Goal: Task Accomplishment & Management: Complete application form

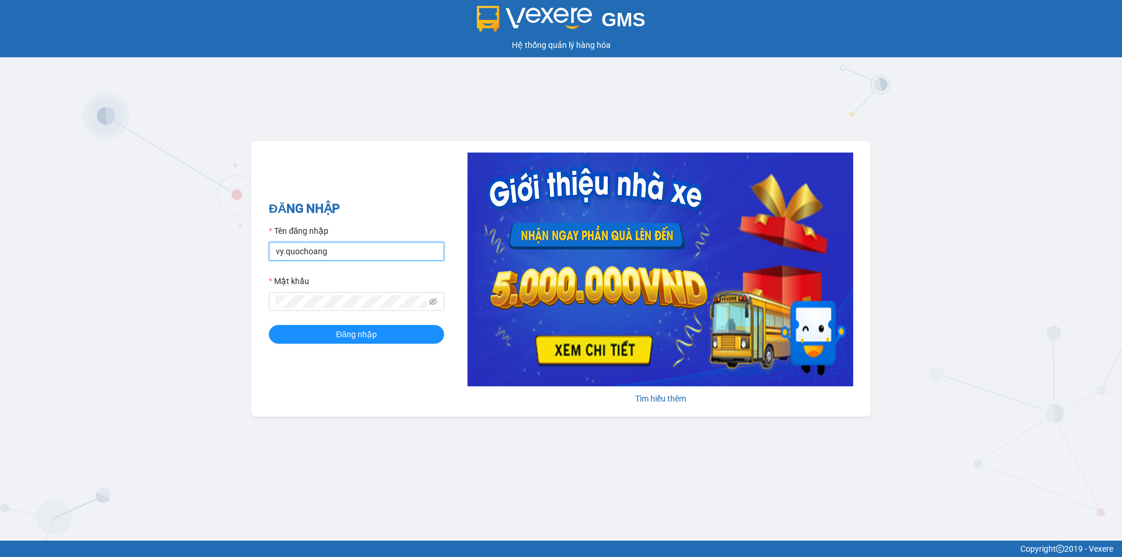
click at [406, 250] on input "vy.quochoang" at bounding box center [356, 251] width 175 height 19
type input "linh.quochoang"
click at [365, 328] on span "Đăng nhập" at bounding box center [356, 334] width 41 height 13
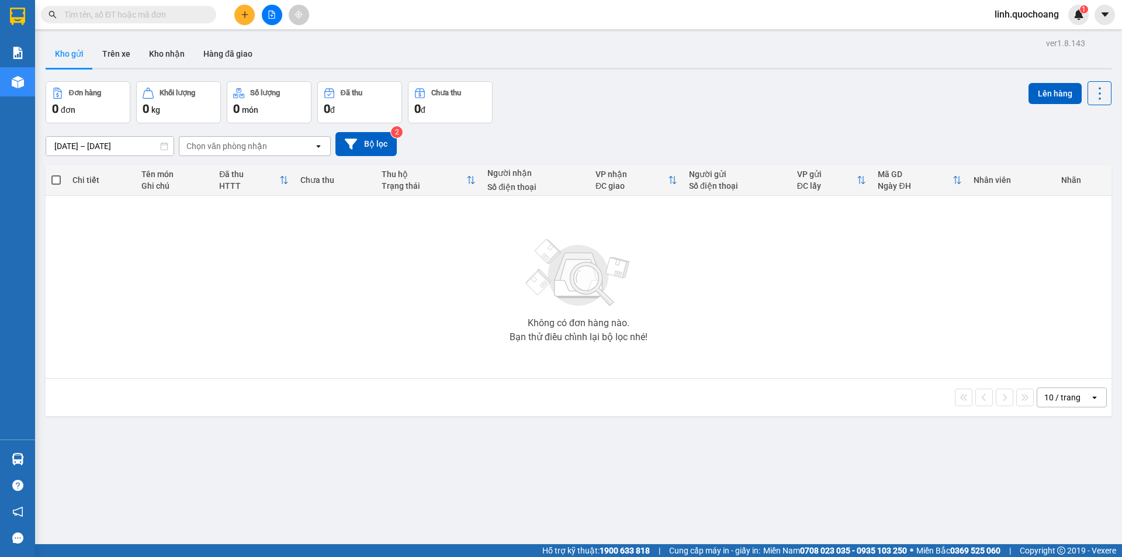
click at [642, 90] on div "Đơn hàng 0 đơn Khối lượng 0 kg Số lượng 0 món Đã thu 0 đ Chưa thu 0 đ Lên hàng" at bounding box center [579, 102] width 1066 height 42
click at [241, 13] on icon "plus" at bounding box center [245, 15] width 8 height 8
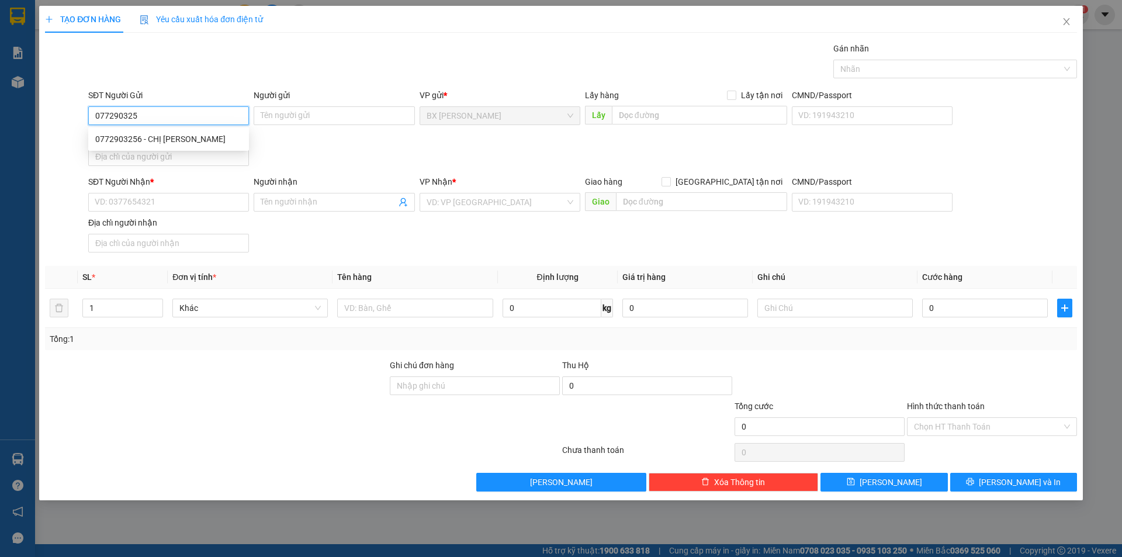
type input "0772903256"
click at [205, 143] on div "0772903256 - CHỊ [PERSON_NAME]" at bounding box center [168, 139] width 147 height 13
type input "CHỊ [PERSON_NAME]"
type input "0772903256"
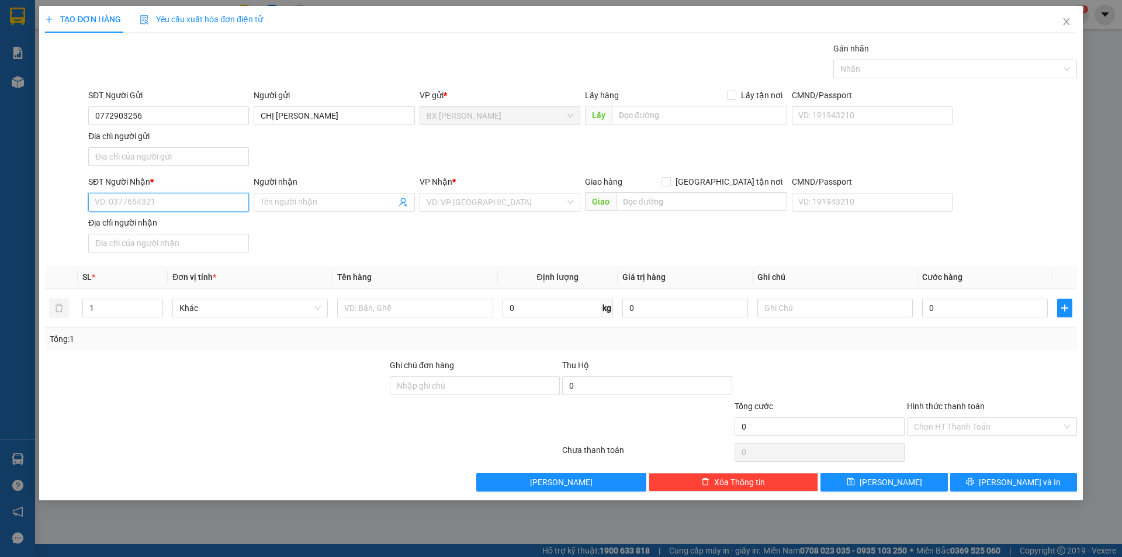
click at [196, 210] on input "SĐT Người Nhận *" at bounding box center [168, 202] width 161 height 19
type input "0911565189"
click at [203, 224] on div "0911565189 - ANH NHÂN" at bounding box center [168, 225] width 147 height 13
type input "ANH NHÂN"
type input "0911565189"
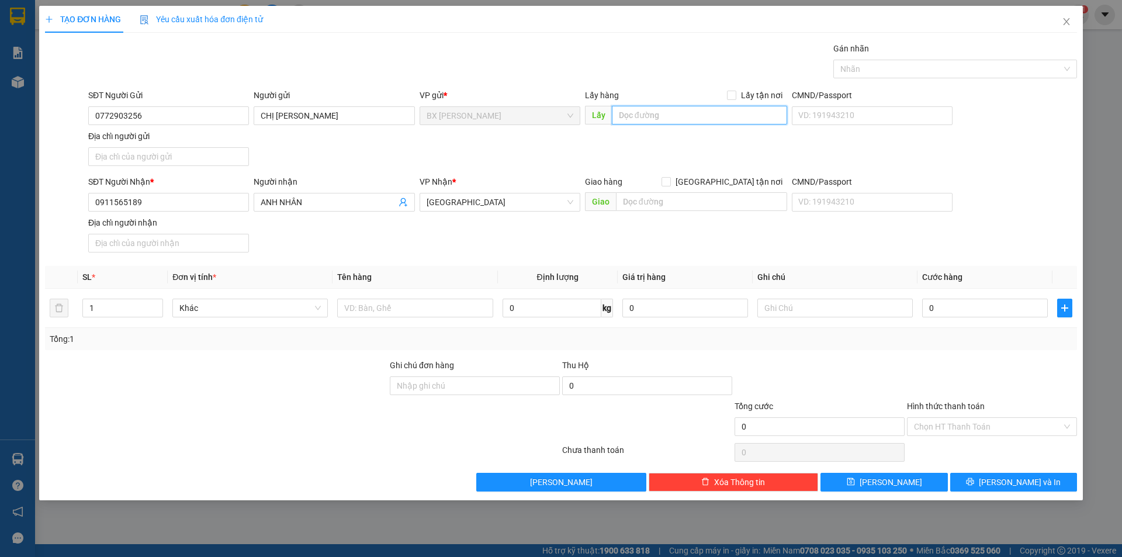
click at [671, 112] on input "text" at bounding box center [699, 115] width 175 height 19
type input "A"
type input "ÁO CƯỚI PHI LONG"
click at [438, 306] on input "text" at bounding box center [414, 308] width 155 height 19
type input "V"
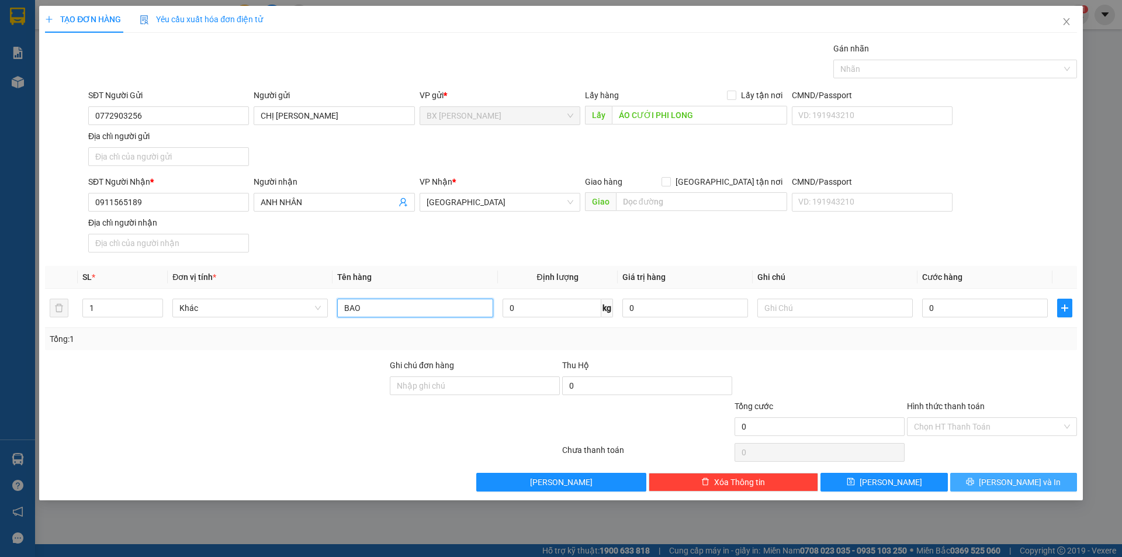
type input "BAO"
click at [1012, 480] on span "[PERSON_NAME] và In" at bounding box center [1020, 482] width 82 height 13
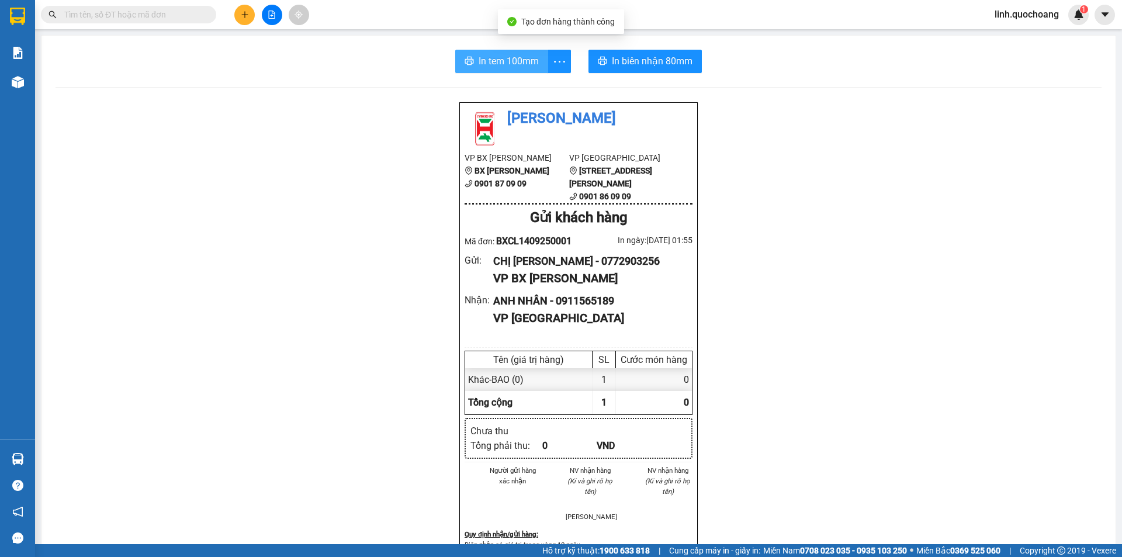
click at [505, 63] on span "In tem 100mm" at bounding box center [509, 61] width 60 height 15
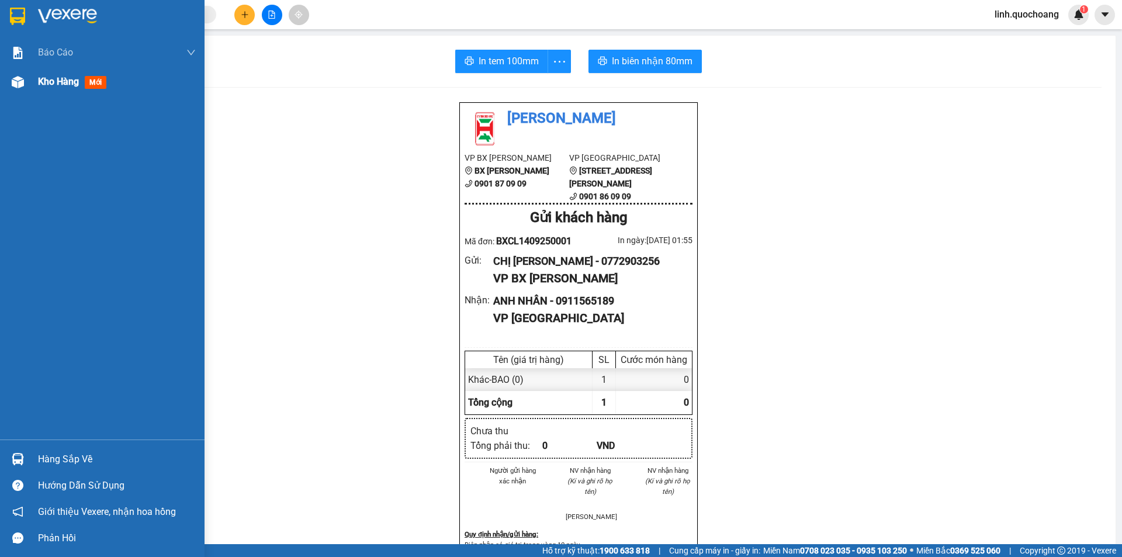
click at [34, 88] on div "Kho hàng mới" at bounding box center [102, 81] width 205 height 29
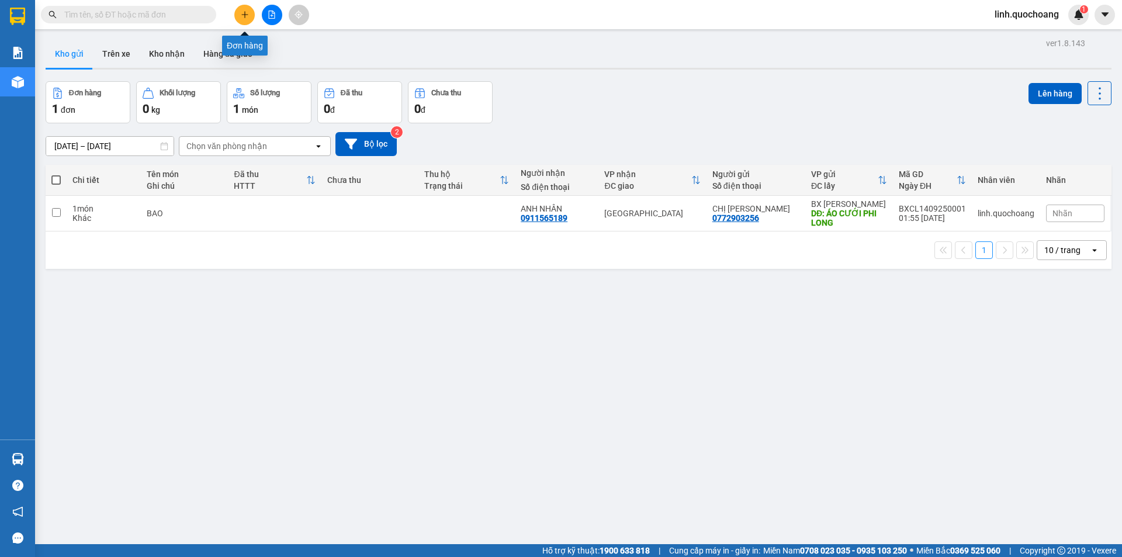
click at [245, 9] on button at bounding box center [244, 15] width 20 height 20
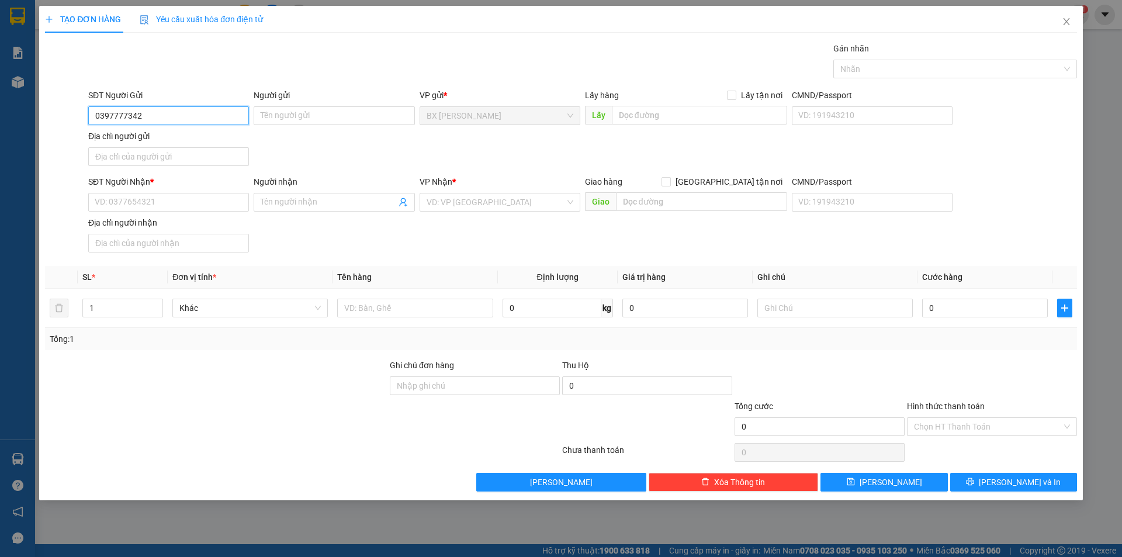
click at [119, 113] on input "0397777342" at bounding box center [168, 115] width 161 height 19
type input "0397777342"
click at [310, 117] on input "Người gửi" at bounding box center [334, 115] width 161 height 19
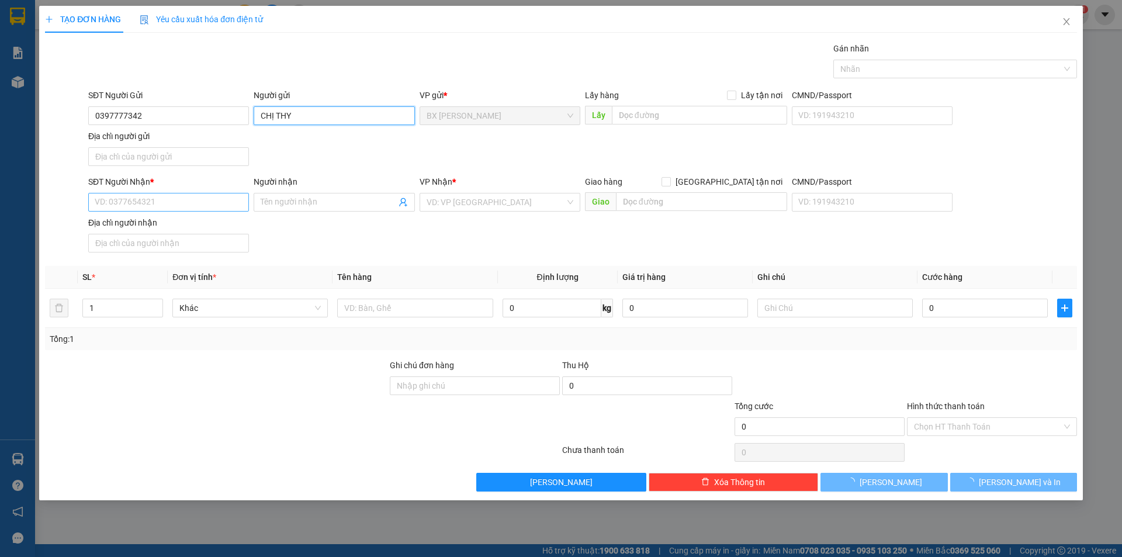
type input "CHỊ THY"
click at [203, 206] on input "SĐT Người Nhận *" at bounding box center [168, 202] width 161 height 19
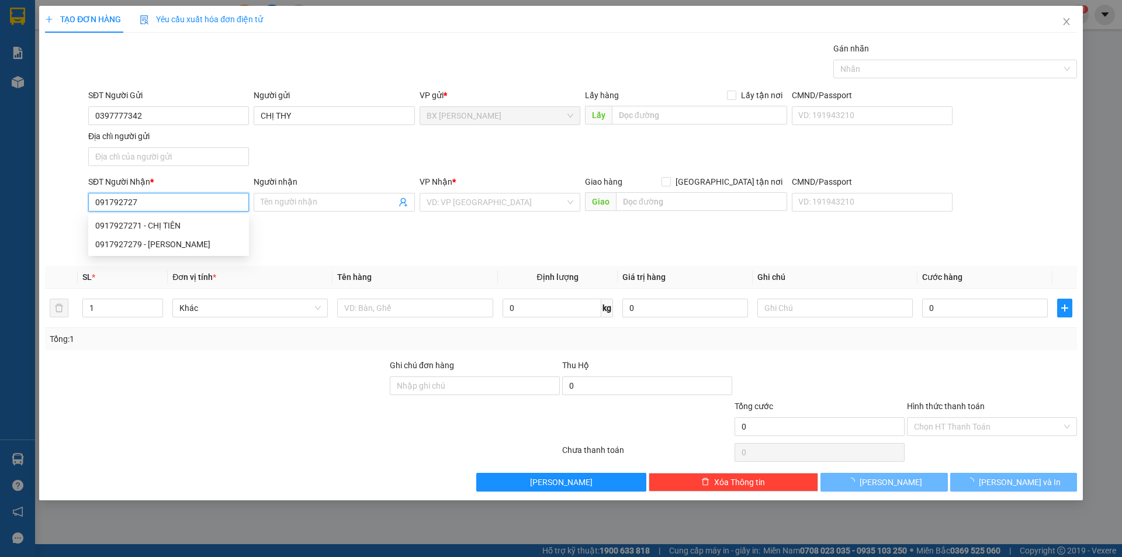
type input "0917927271"
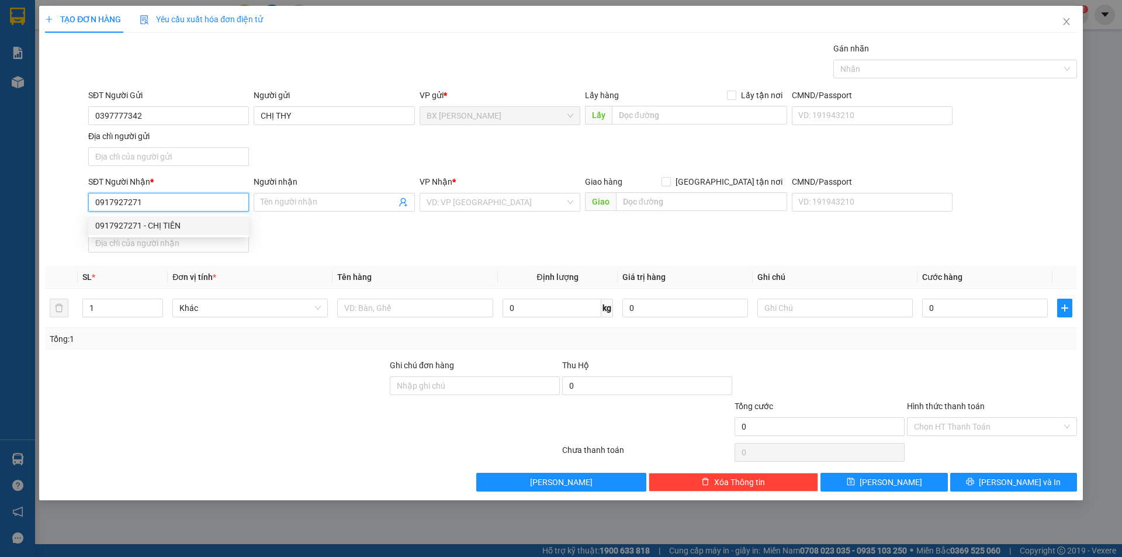
click at [188, 232] on div "0917927271 - CHỊ TIÊN" at bounding box center [168, 225] width 161 height 19
type input "CHỊ TIÊN"
type input "0917927271"
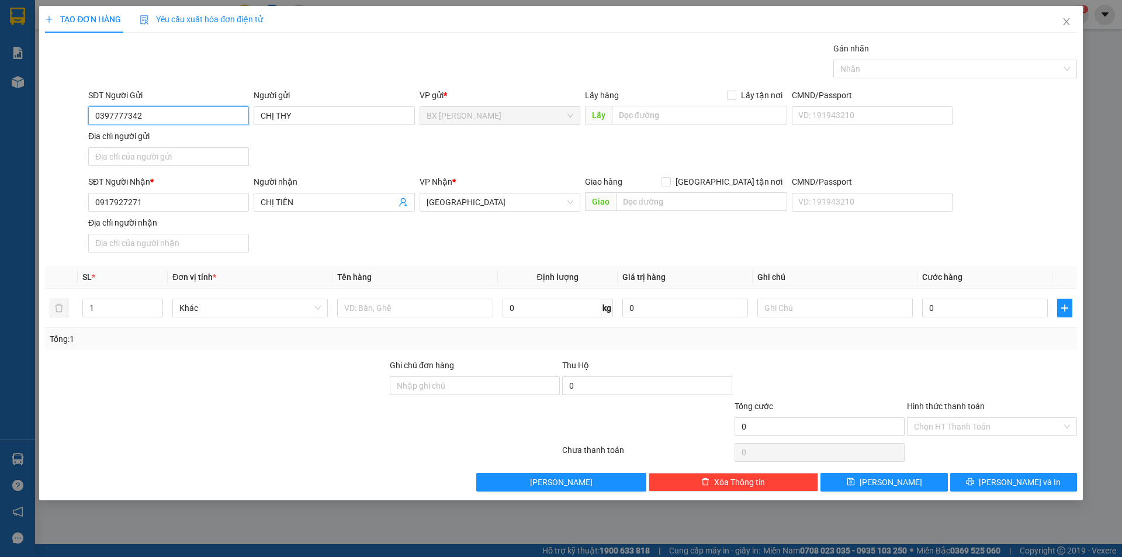
click at [193, 111] on input "0397777342" at bounding box center [168, 115] width 161 height 19
click at [421, 313] on input "text" at bounding box center [414, 308] width 155 height 19
type input "THÙNG"
click at [649, 112] on input "text" at bounding box center [699, 115] width 175 height 19
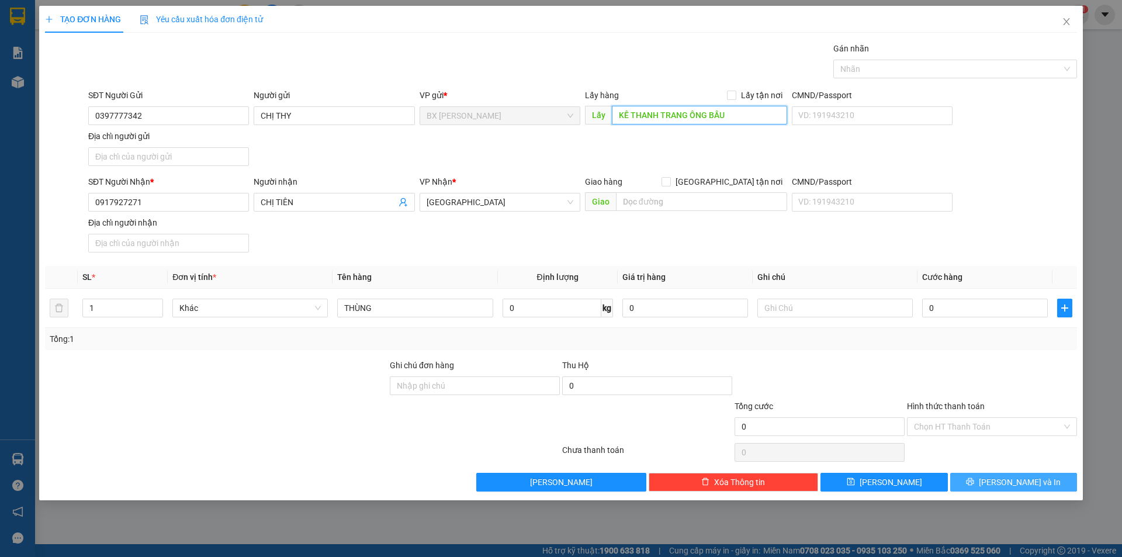
type input "KẾ THANH TRANG ÔNG BẦU"
click at [981, 480] on button "[PERSON_NAME] và In" at bounding box center [1013, 482] width 127 height 19
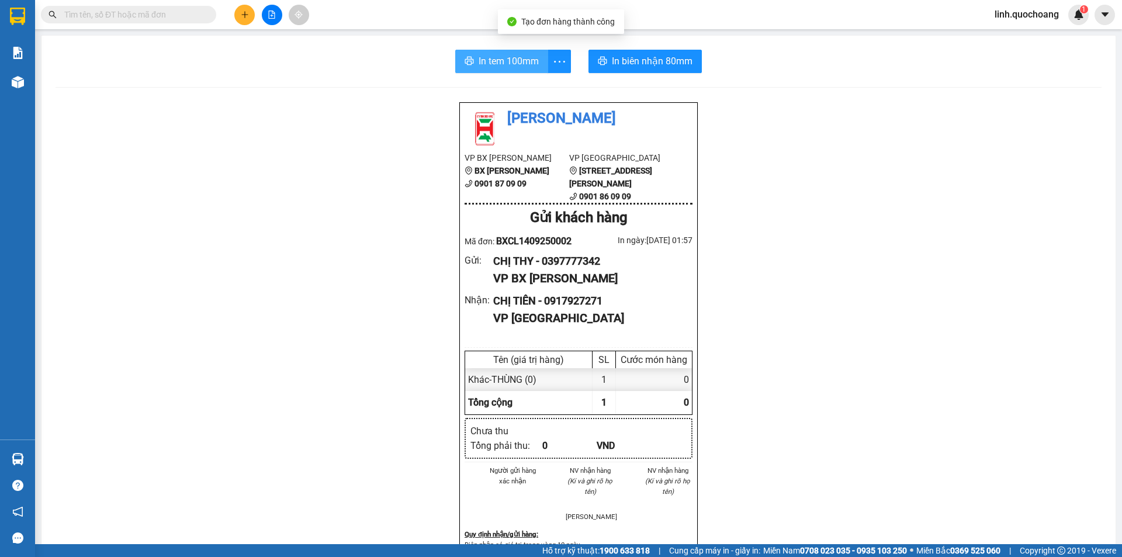
click at [508, 66] on span "In tem 100mm" at bounding box center [509, 61] width 60 height 15
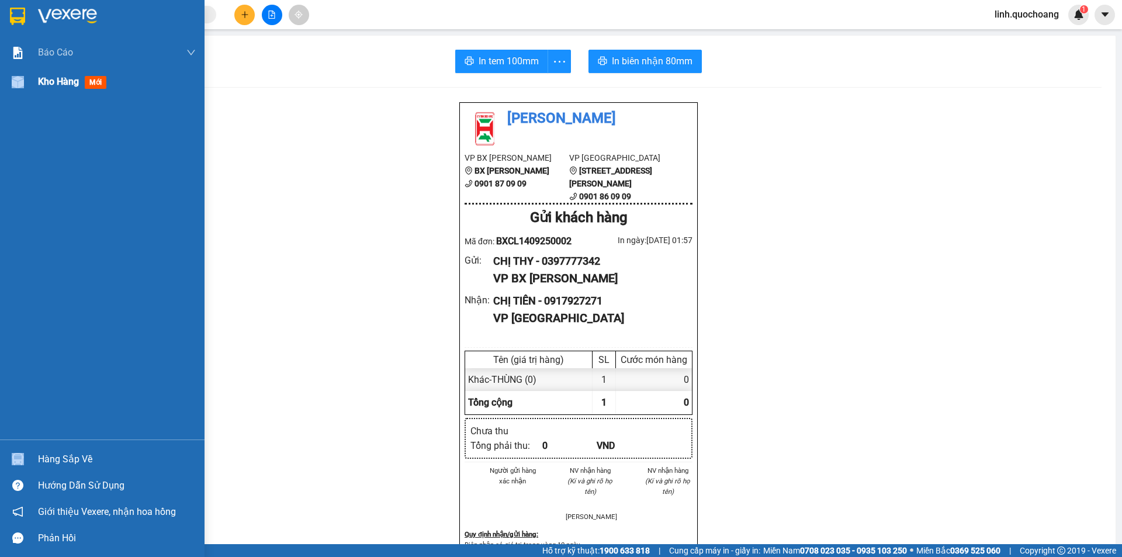
click at [55, 96] on div "Báo cáo Báo cáo dòng tiền (trạm) Doanh số tạo đơn theo VP gửi (trạm) Kho hàng m…" at bounding box center [102, 239] width 205 height 402
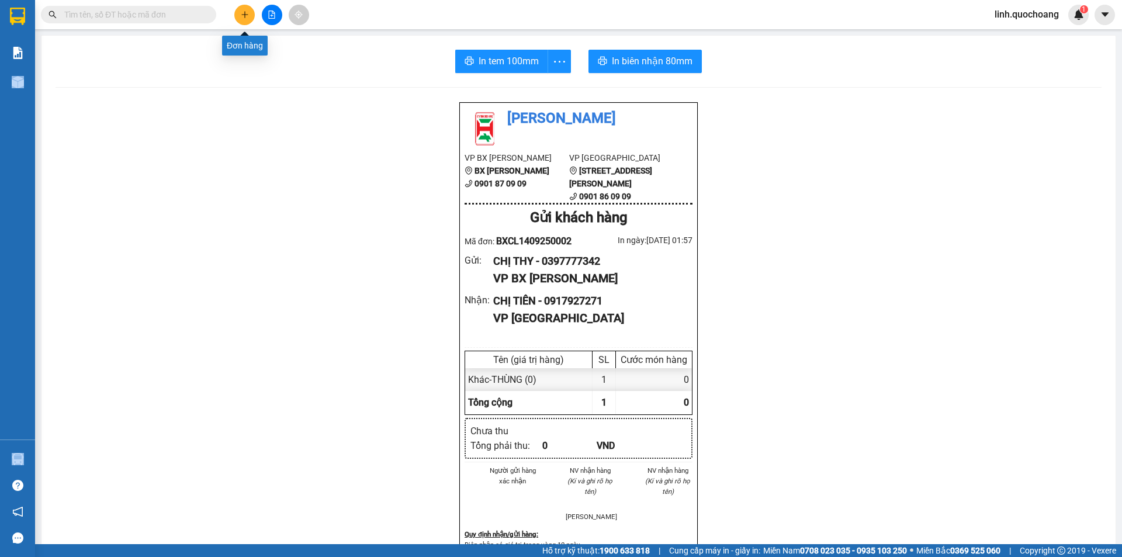
click at [236, 12] on button at bounding box center [244, 15] width 20 height 20
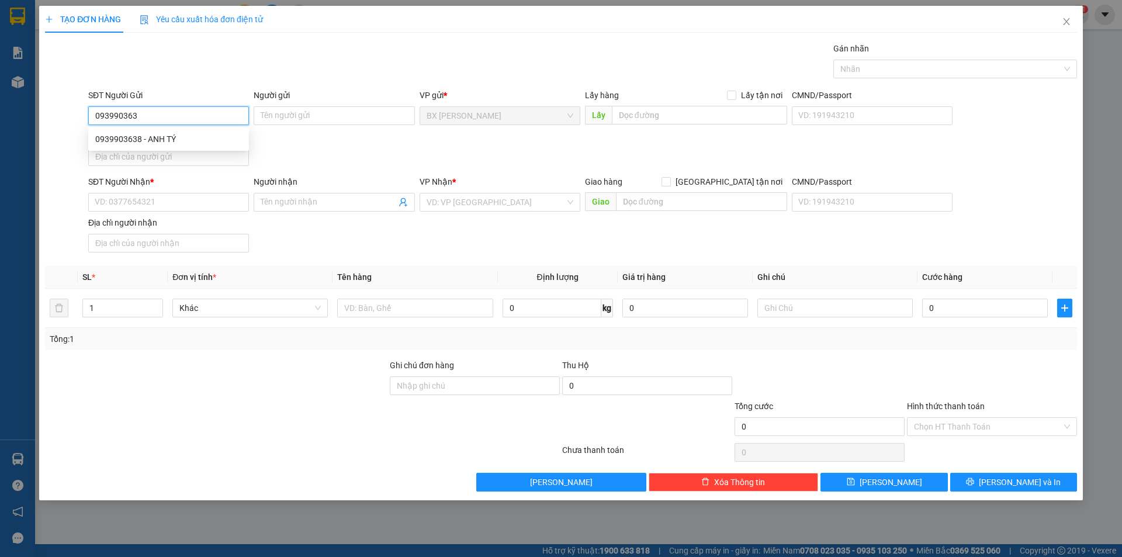
type input "0939903638"
click at [179, 138] on div "0939903638 - ANH TÝ" at bounding box center [168, 139] width 147 height 13
type input "ANH TÝ"
type input "0939903638"
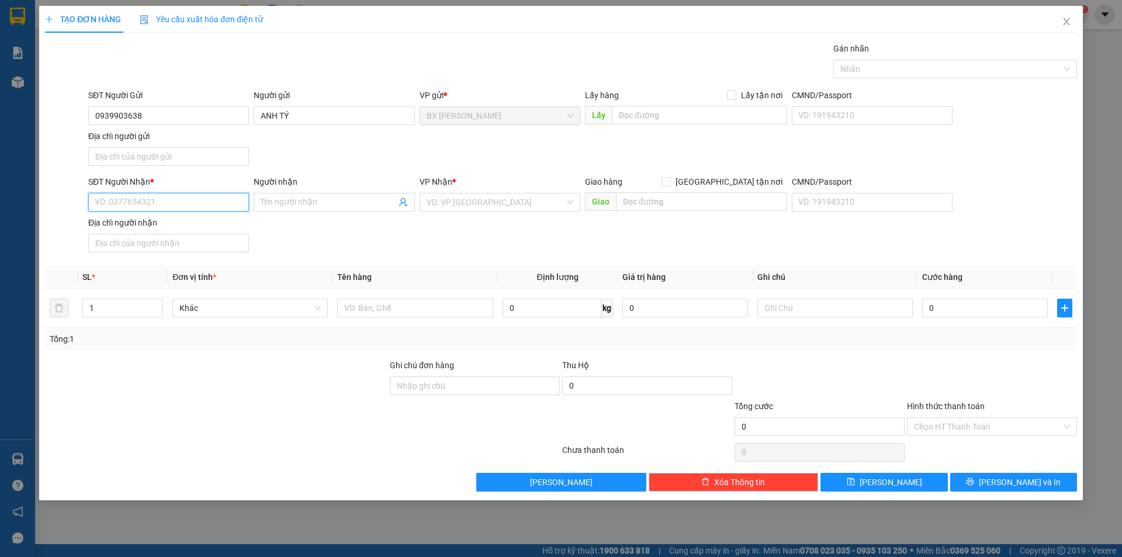
click at [180, 206] on input "SĐT Người Nhận *" at bounding box center [168, 202] width 161 height 19
type input "0902627338"
click at [219, 231] on div "0902627338 - [GEOGRAPHIC_DATA]" at bounding box center [168, 225] width 147 height 13
type input "ANH NAM"
type input "0902627338"
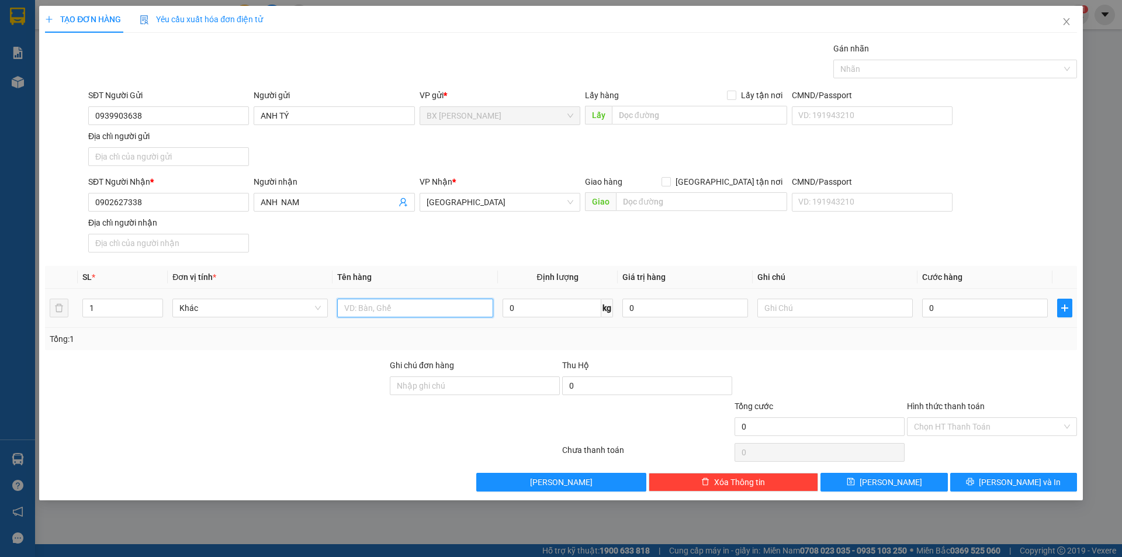
click at [454, 310] on input "text" at bounding box center [414, 308] width 155 height 19
type input "THÙNG"
click at [678, 112] on input "text" at bounding box center [699, 115] width 175 height 19
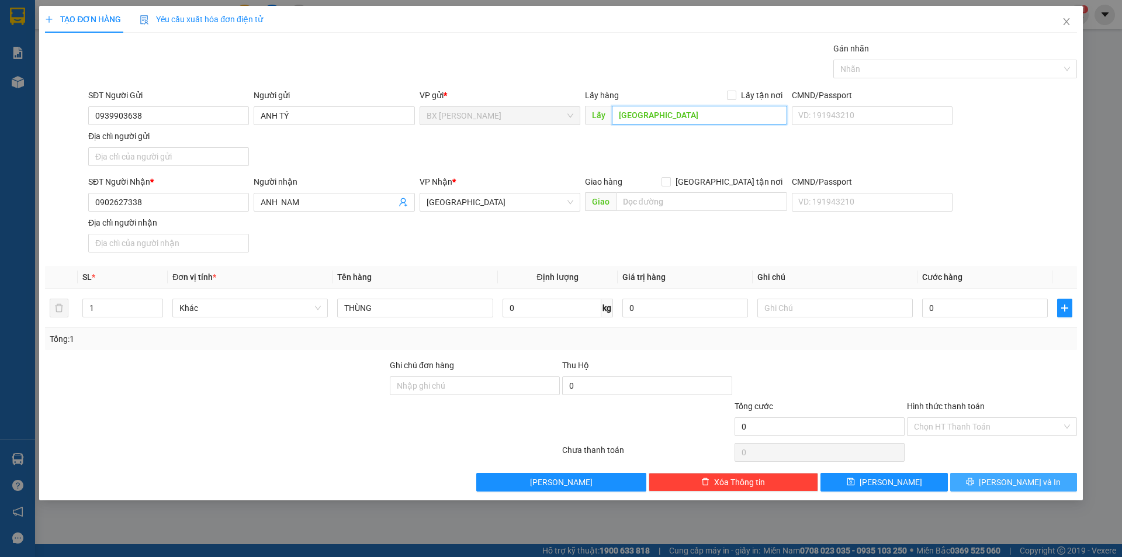
type input "[GEOGRAPHIC_DATA]"
click at [978, 476] on button "[PERSON_NAME] và In" at bounding box center [1013, 482] width 127 height 19
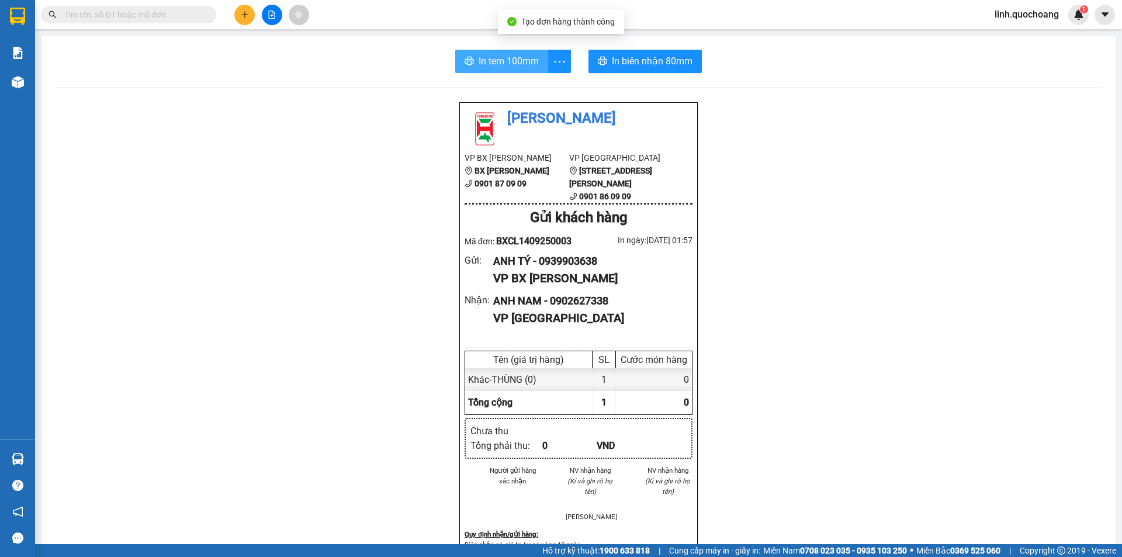
click at [498, 58] on span "In tem 100mm" at bounding box center [509, 61] width 60 height 15
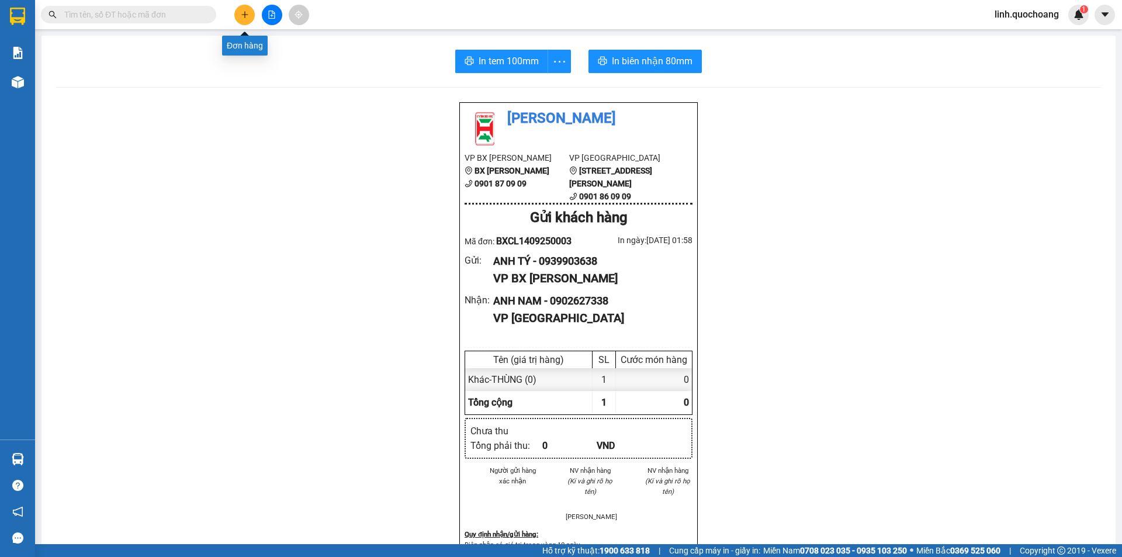
click at [243, 18] on button at bounding box center [244, 15] width 20 height 20
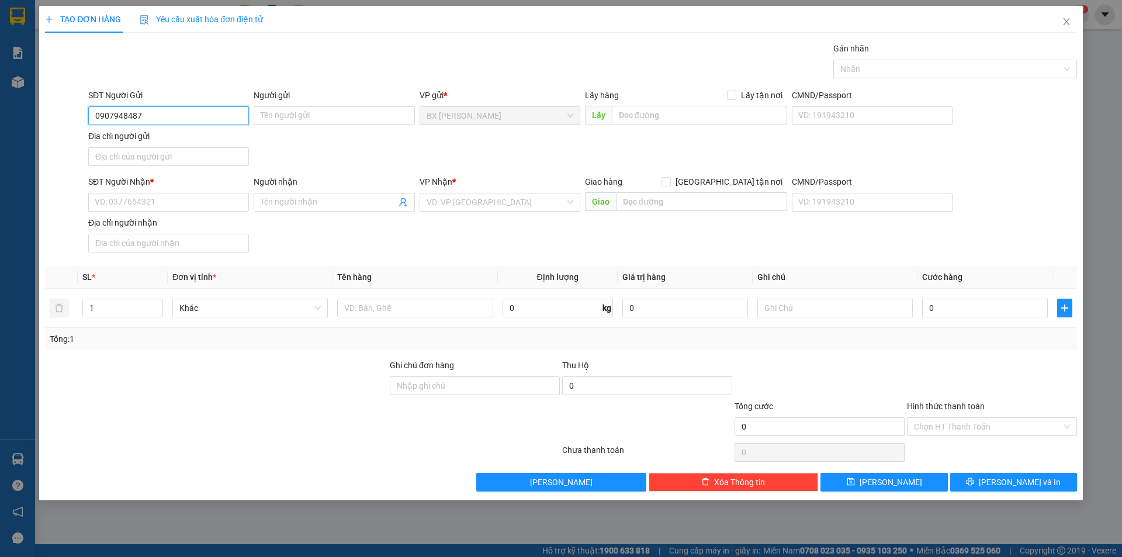
click at [183, 116] on input "0907948487" at bounding box center [168, 115] width 161 height 19
click at [127, 119] on input "0907948487" at bounding box center [168, 115] width 161 height 19
click at [147, 114] on input "0907948487" at bounding box center [168, 115] width 161 height 19
type input "0907948487"
click at [333, 111] on input "Người gửi" at bounding box center [334, 115] width 161 height 19
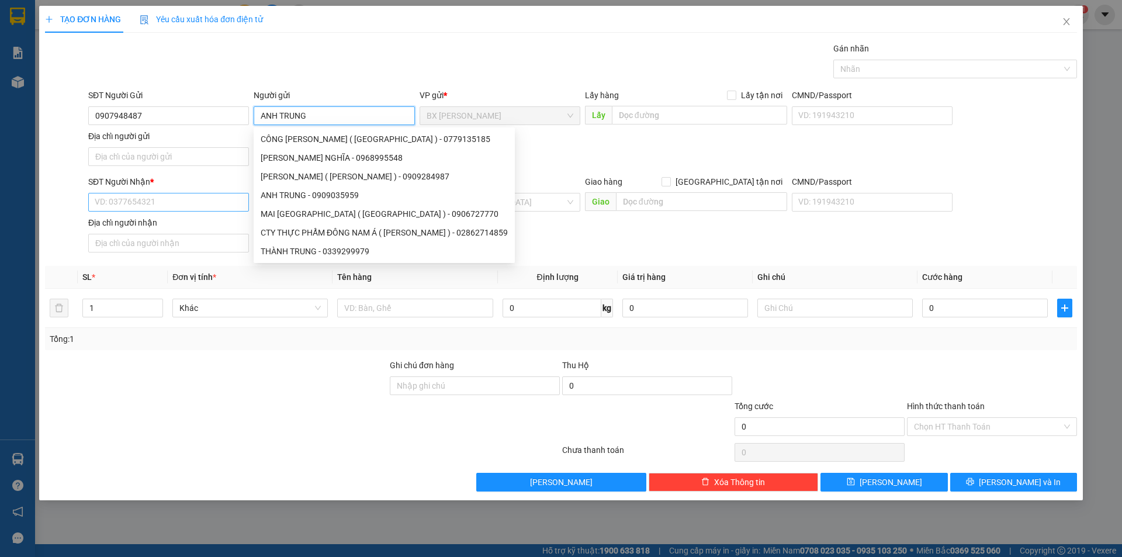
type input "ANH TRUNG"
click at [148, 205] on input "SĐT Người Nhận *" at bounding box center [168, 202] width 161 height 19
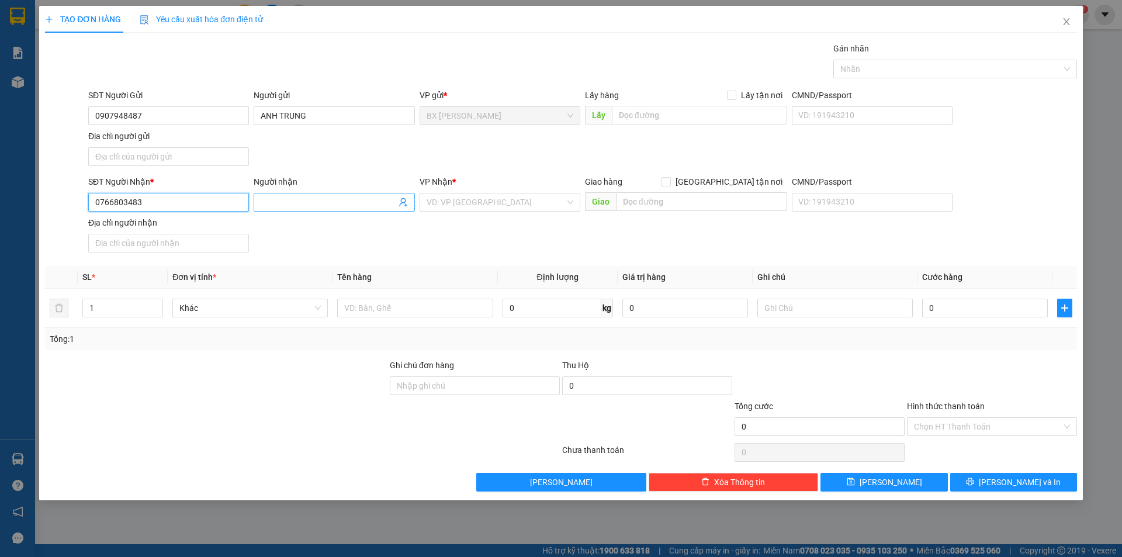
type input "0766803483"
click at [355, 206] on input "Người nhận" at bounding box center [328, 202] width 135 height 13
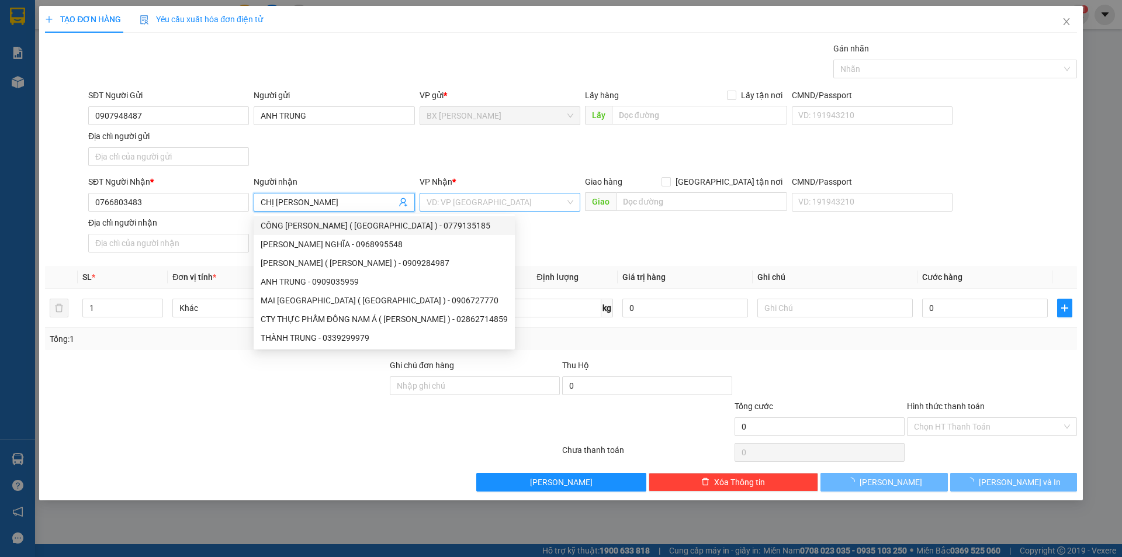
type input "CHỊ [PERSON_NAME]"
click at [476, 195] on input "search" at bounding box center [496, 202] width 139 height 18
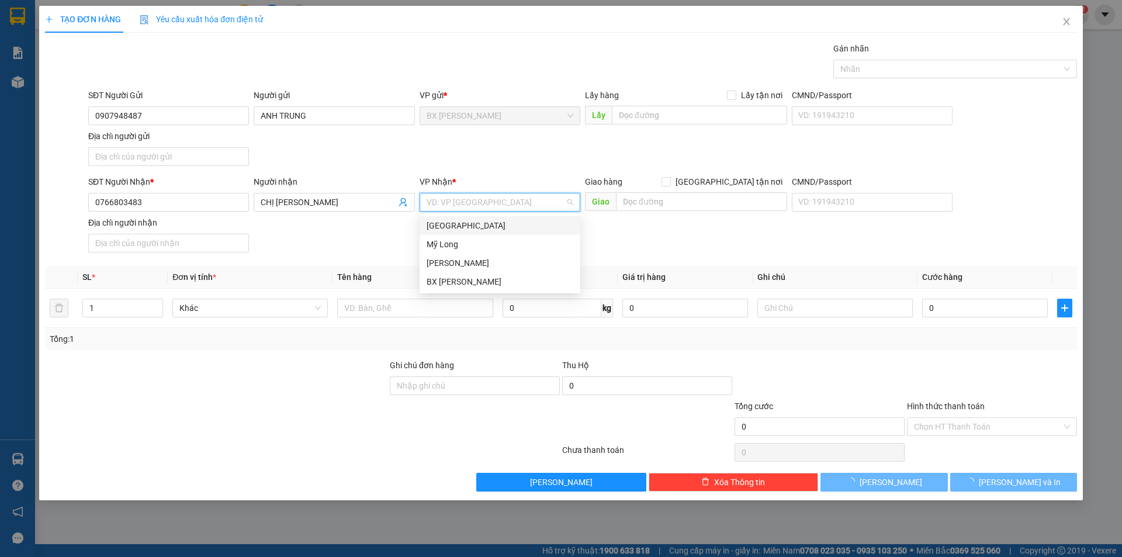
click at [480, 228] on div "[GEOGRAPHIC_DATA]" at bounding box center [500, 225] width 147 height 13
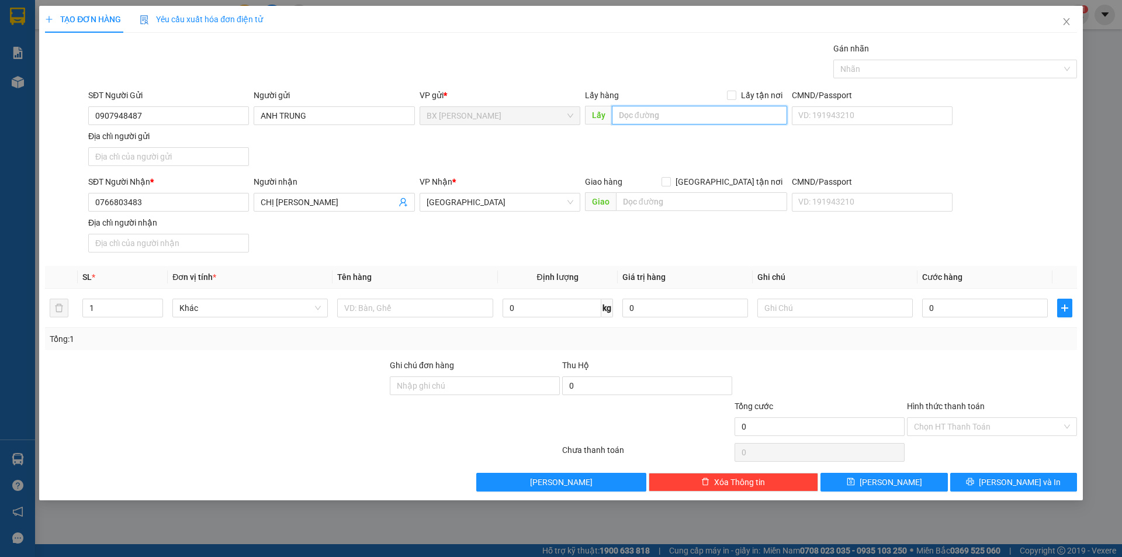
click at [667, 115] on input "text" at bounding box center [699, 115] width 175 height 19
type input "CX THẠNH HẢI"
click at [423, 307] on input "text" at bounding box center [414, 308] width 155 height 19
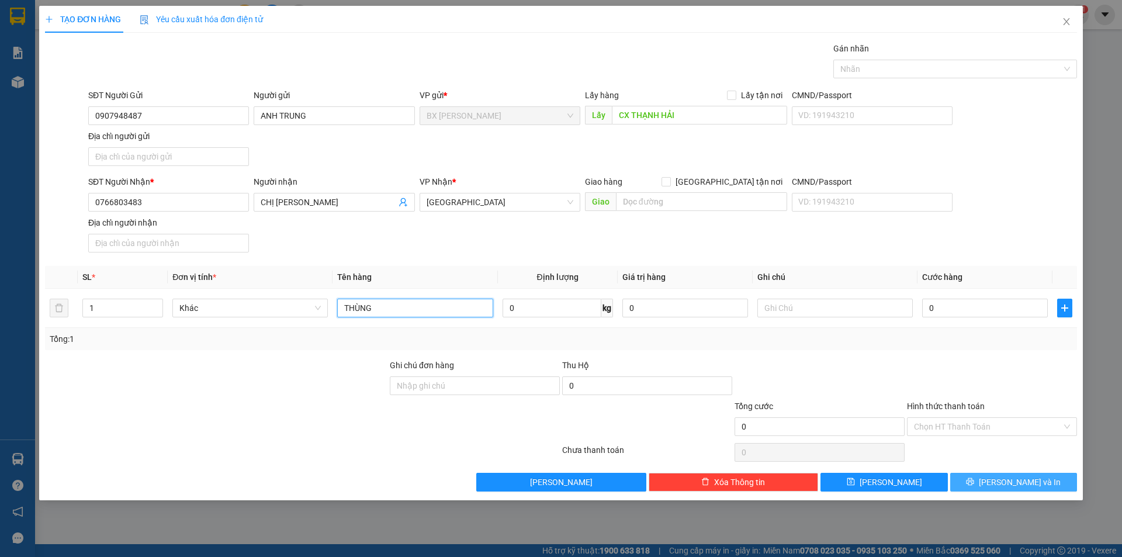
type input "THÙNG"
click at [1015, 473] on button "[PERSON_NAME] và In" at bounding box center [1013, 482] width 127 height 19
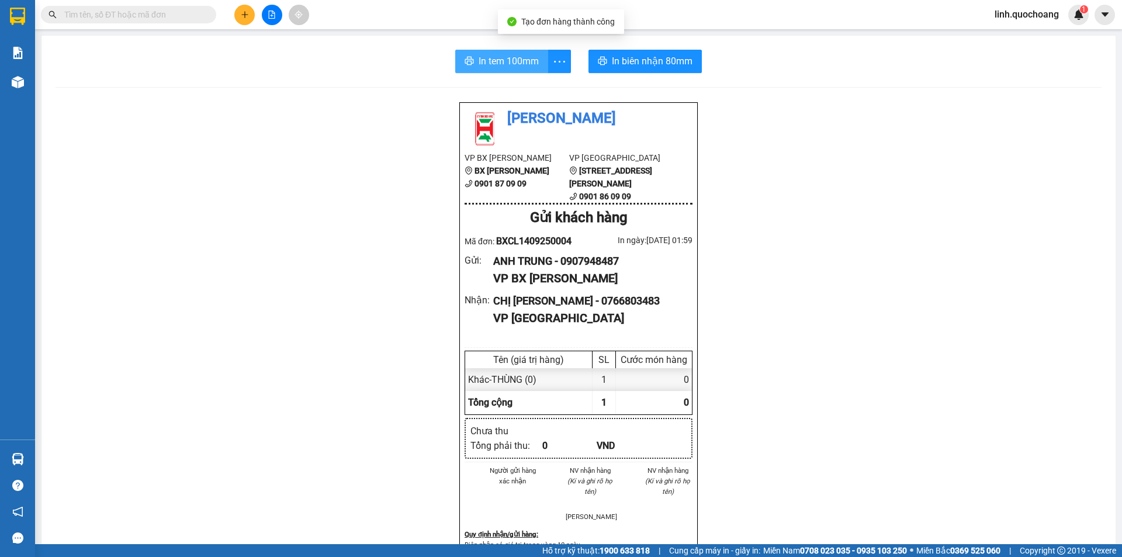
click at [515, 65] on span "In tem 100mm" at bounding box center [509, 61] width 60 height 15
